Goal: Check status: Check status

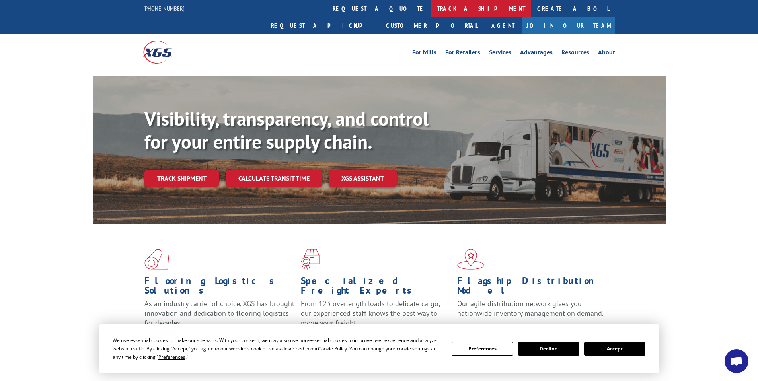
click at [431, 5] on link "track a shipment" at bounding box center [481, 8] width 100 height 17
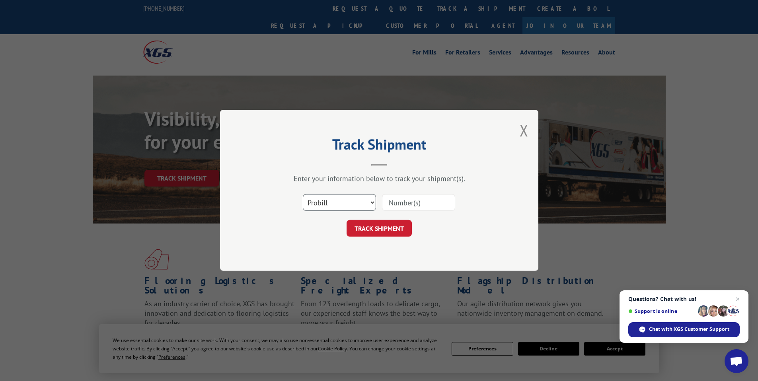
click at [372, 201] on select "Select category... Probill BOL PO" at bounding box center [339, 203] width 73 height 17
select select "bol"
click at [404, 202] on input at bounding box center [418, 203] width 73 height 17
type input "528117852"
click button "TRACK SHIPMENT" at bounding box center [379, 228] width 65 height 17
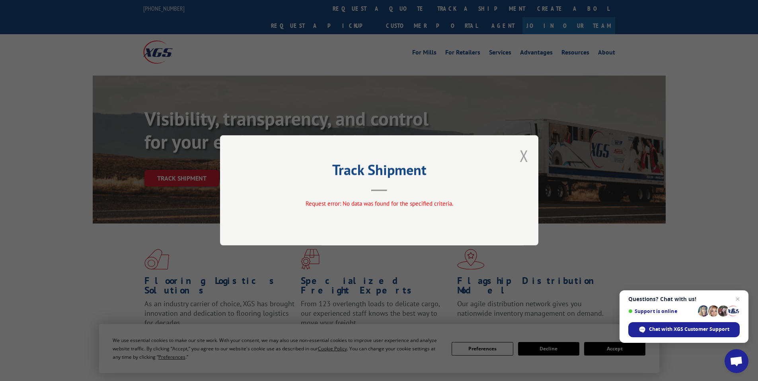
click at [524, 153] on button "Close modal" at bounding box center [524, 155] width 9 height 21
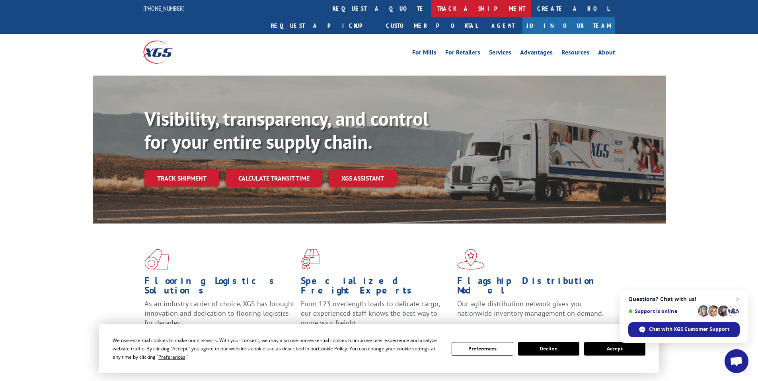
click at [431, 8] on link "track a shipment" at bounding box center [481, 8] width 100 height 17
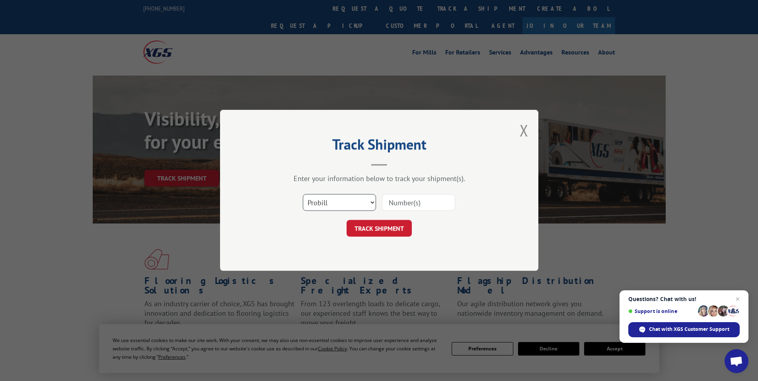
click at [371, 203] on select "Select category... Probill BOL PO" at bounding box center [339, 203] width 73 height 17
select select "po"
click at [390, 203] on input at bounding box center [418, 203] width 73 height 17
type input "14640117"
click button "TRACK SHIPMENT" at bounding box center [379, 228] width 65 height 17
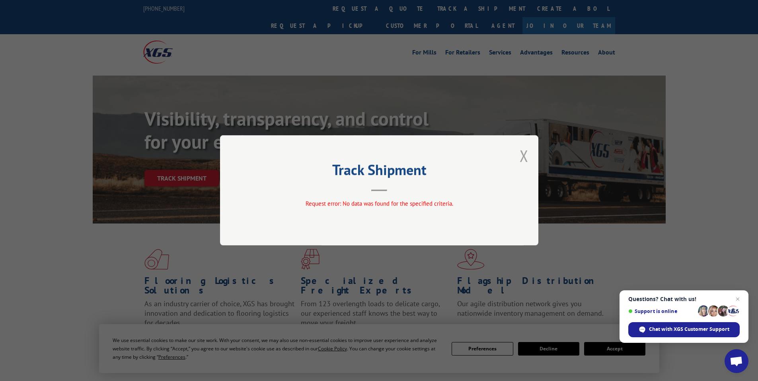
click at [525, 157] on button "Close modal" at bounding box center [524, 155] width 9 height 21
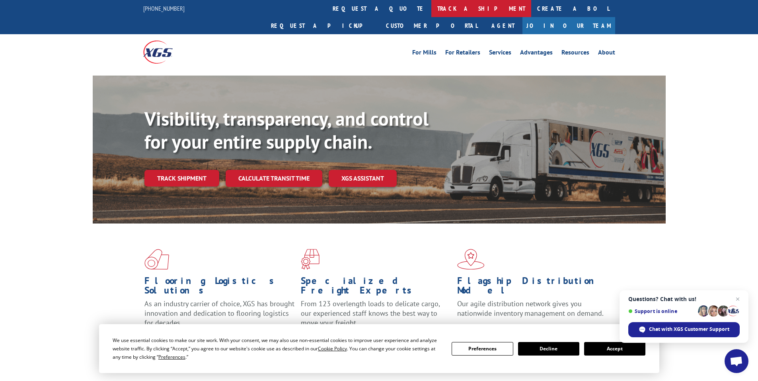
click at [431, 5] on link "track a shipment" at bounding box center [481, 8] width 100 height 17
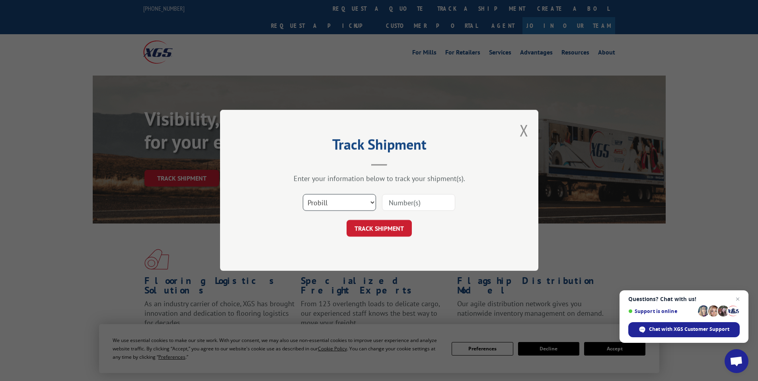
click at [370, 202] on select "Select category... Probill BOL PO" at bounding box center [339, 203] width 73 height 17
select select "po"
click at [395, 199] on input at bounding box center [418, 203] width 73 height 17
type input "lahfatebb"
click button "TRACK SHIPMENT" at bounding box center [379, 228] width 65 height 17
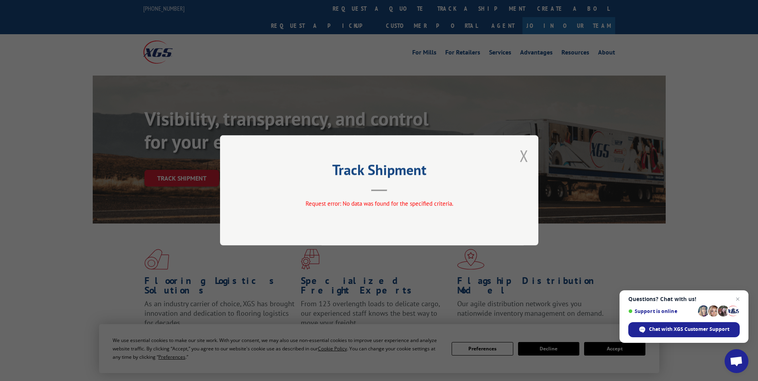
click at [528, 152] on button "Close modal" at bounding box center [524, 155] width 9 height 21
